Goal: Transaction & Acquisition: Purchase product/service

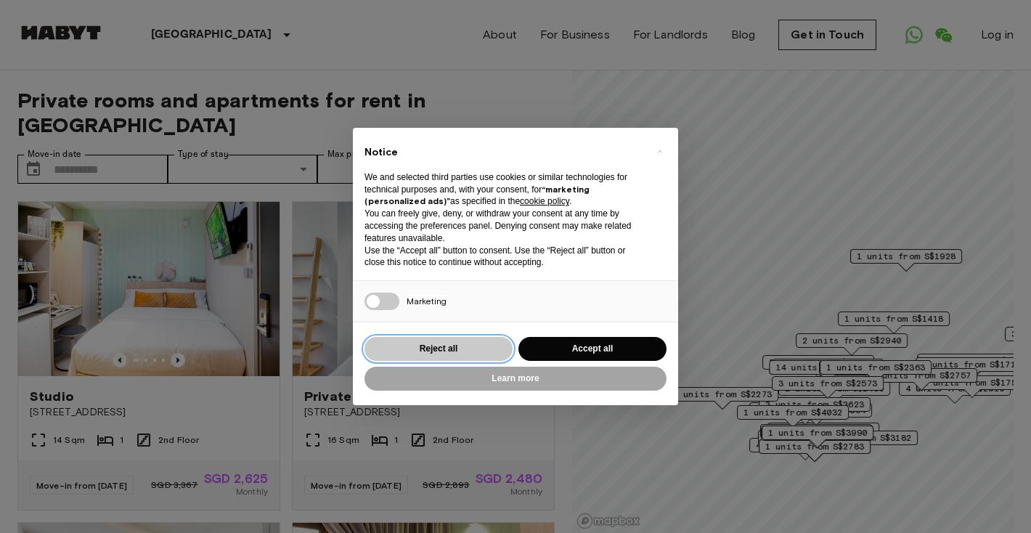
click at [468, 358] on button "Reject all" at bounding box center [439, 349] width 148 height 24
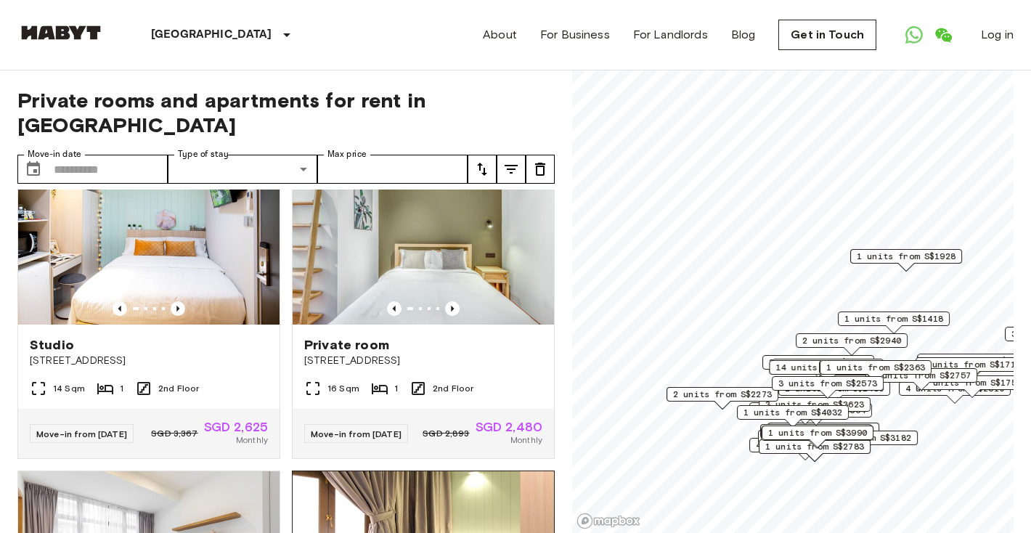
scroll to position [50, 0]
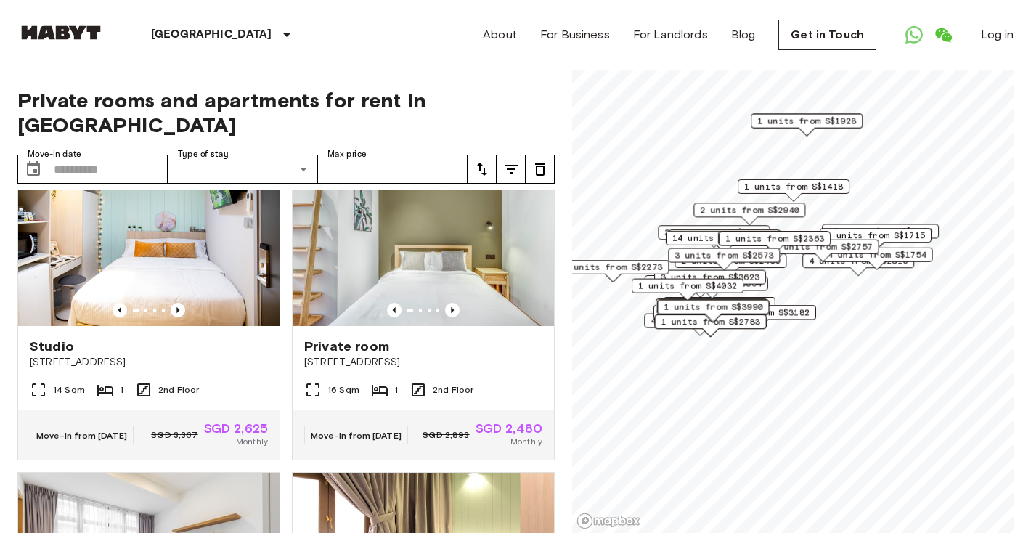
drag, startPoint x: 764, startPoint y: 407, endPoint x: 646, endPoint y: 275, distance: 176.9
click at [646, 275] on div "2 units from S$2273" at bounding box center [613, 271] width 112 height 23
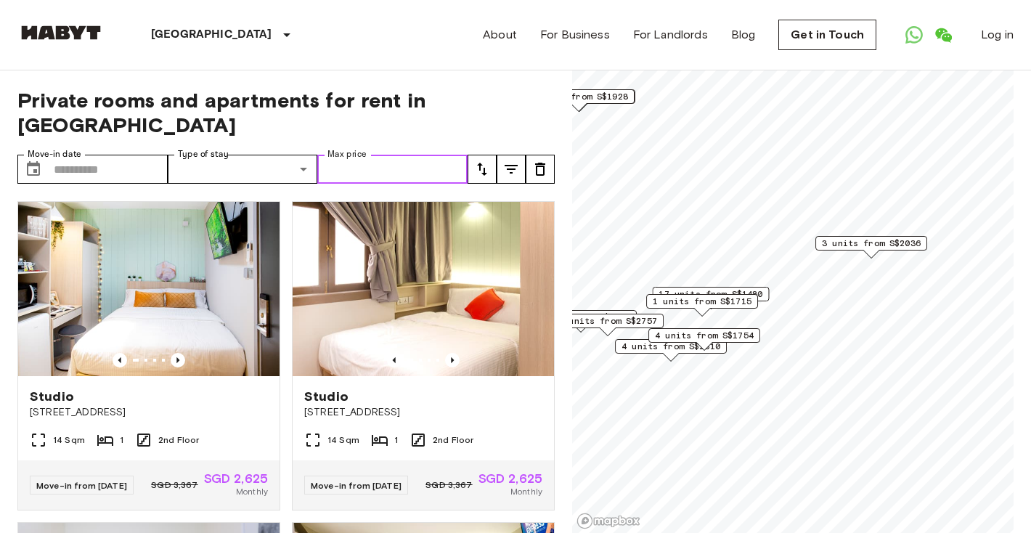
click at [377, 155] on input "Max price" at bounding box center [392, 169] width 150 height 29
type input "****"
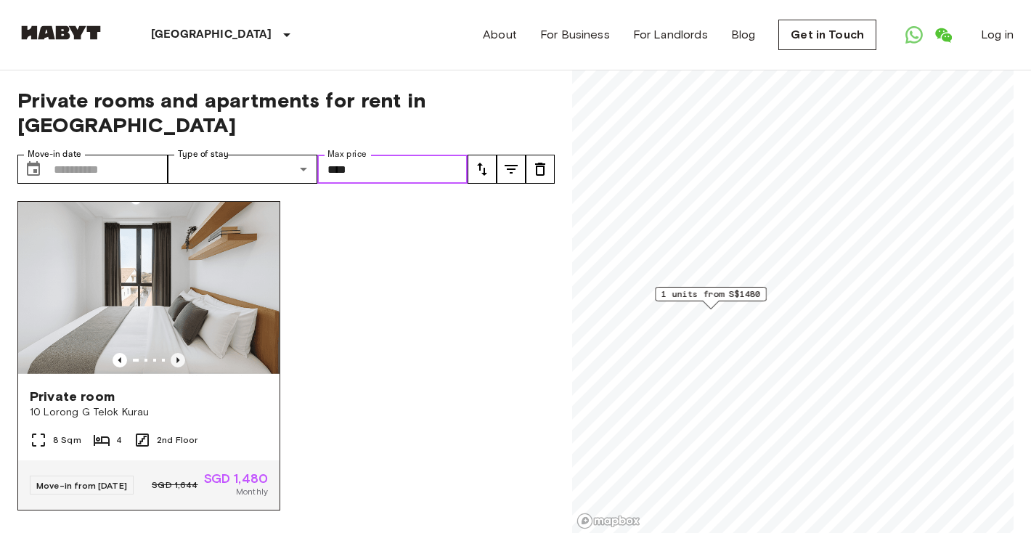
click at [175, 353] on icon "Previous image" at bounding box center [178, 360] width 15 height 15
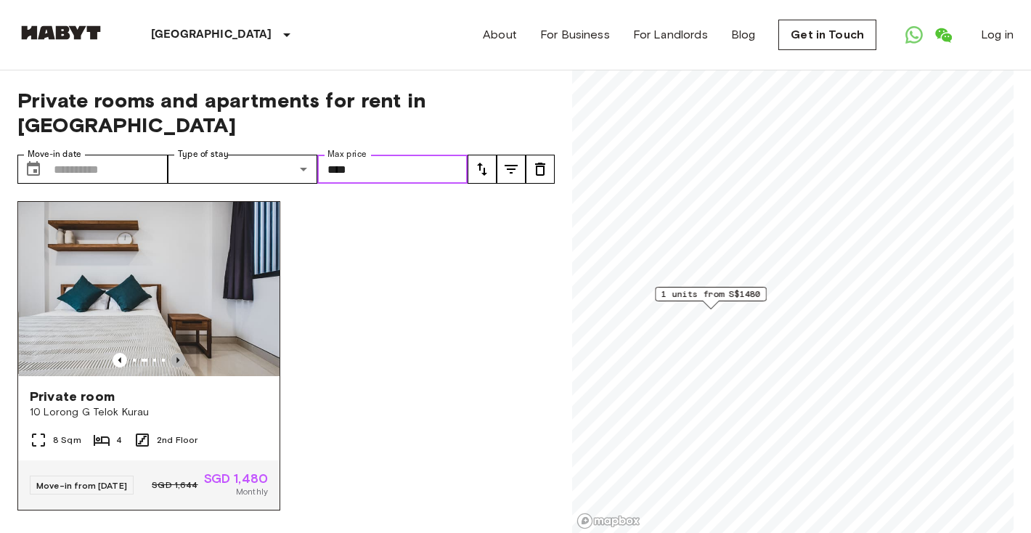
click at [176, 357] on icon "Previous image" at bounding box center [177, 360] width 3 height 6
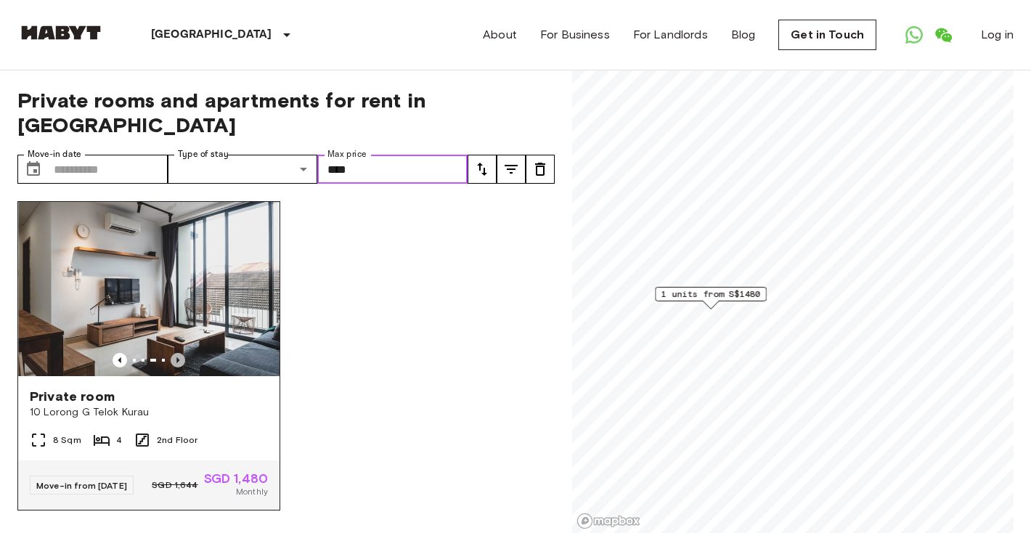
click at [179, 353] on icon "Previous image" at bounding box center [178, 360] width 15 height 15
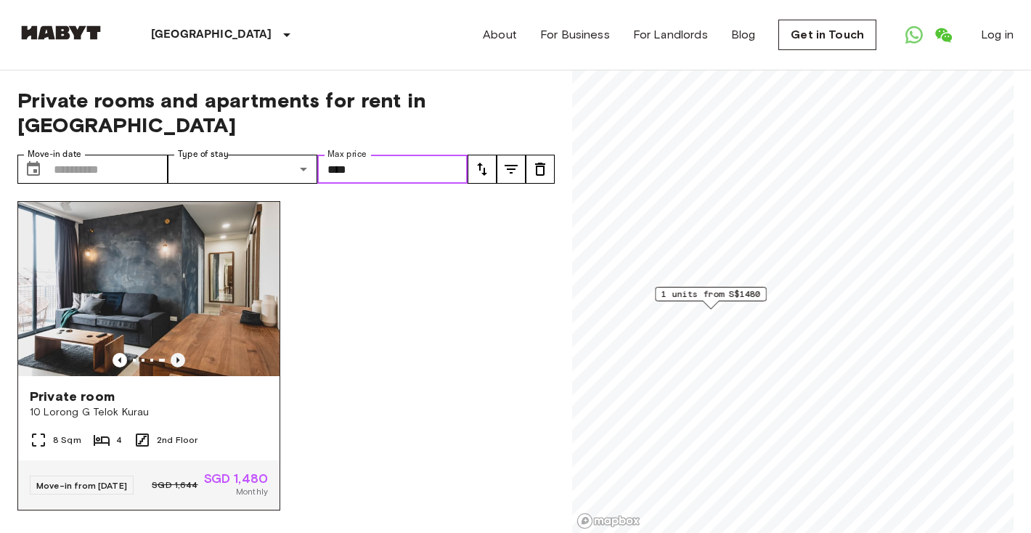
click at [179, 353] on icon "Previous image" at bounding box center [178, 360] width 15 height 15
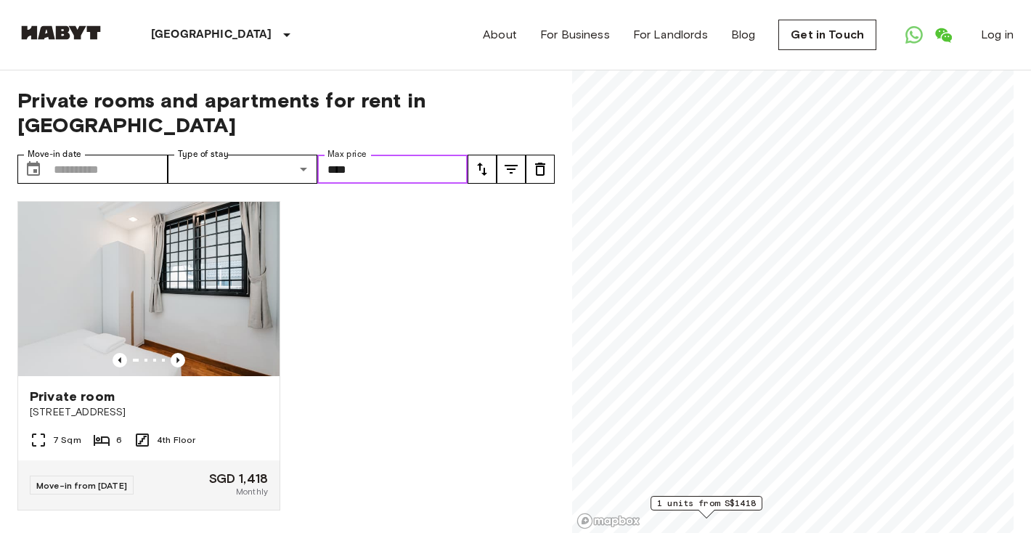
click at [350, 155] on input "****" at bounding box center [392, 169] width 150 height 29
